Goal: Task Accomplishment & Management: Manage account settings

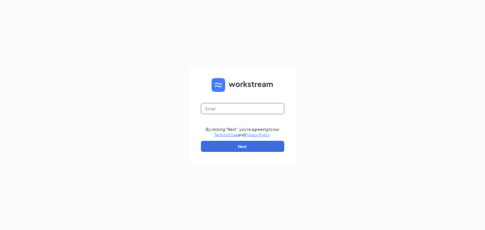
click at [222, 106] on input "text" at bounding box center [242, 108] width 83 height 11
type input "[EMAIL_ADDRESS][DOMAIN_NAME]"
click at [247, 151] on button "Next" at bounding box center [242, 146] width 83 height 11
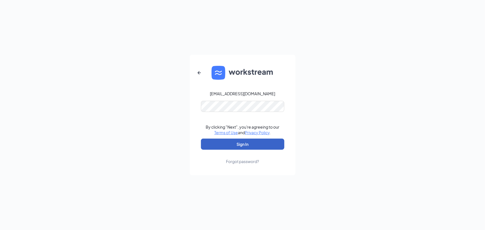
click at [241, 142] on button "Sign In" at bounding box center [242, 144] width 83 height 11
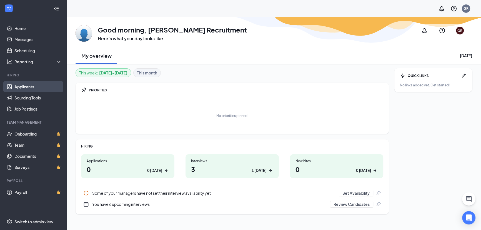
click at [28, 87] on link "Applicants" at bounding box center [37, 86] width 47 height 11
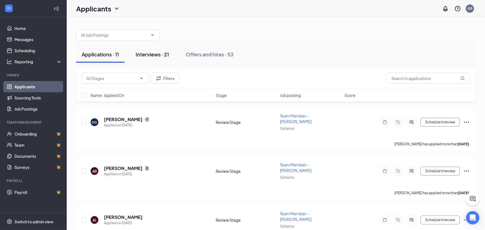
click at [158, 54] on div "Interviews · 21" at bounding box center [152, 54] width 33 height 7
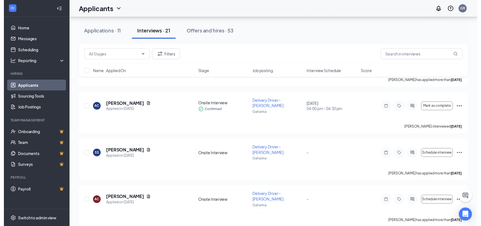
scroll to position [782, 0]
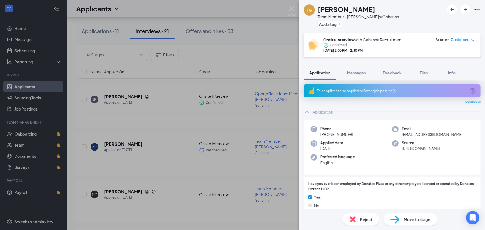
click at [277, 34] on div "TG [PERSON_NAME] Team Member - [PERSON_NAME] at [GEOGRAPHIC_DATA] Add a tag Ons…" at bounding box center [242, 115] width 485 height 230
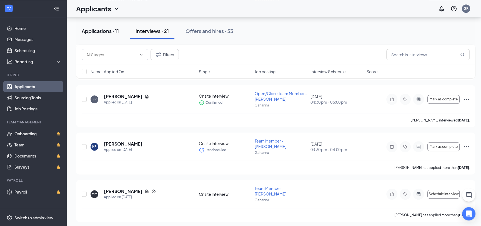
click at [102, 33] on div "Applications · 11" at bounding box center [100, 30] width 37 height 7
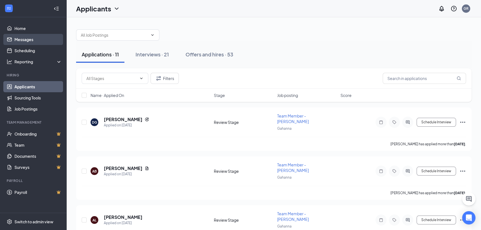
click at [26, 39] on link "Messages" at bounding box center [37, 39] width 47 height 11
